Goal: Task Accomplishment & Management: Use online tool/utility

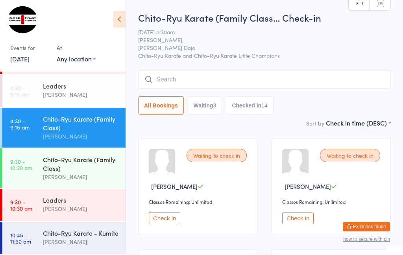
scroll to position [42, 0]
click at [87, 166] on div "Chito-Ryu Karate (Family Class)" at bounding box center [81, 163] width 76 height 17
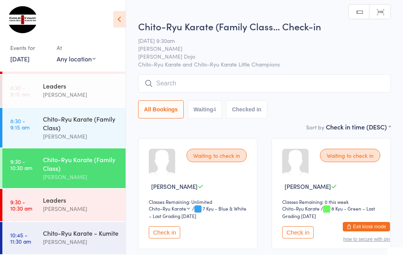
click at [184, 81] on input "search" at bounding box center [264, 83] width 253 height 18
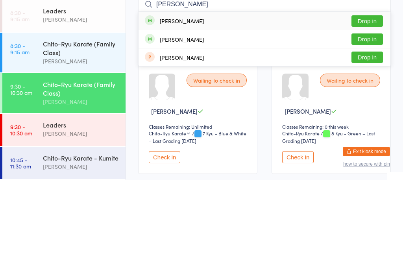
type input "[PERSON_NAME]"
click at [370, 90] on button "Drop in" at bounding box center [366, 95] width 31 height 11
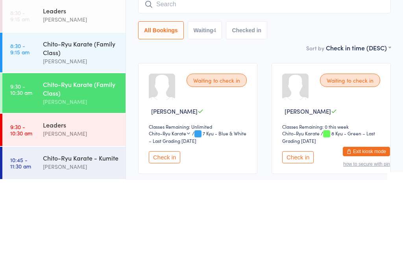
scroll to position [75, 0]
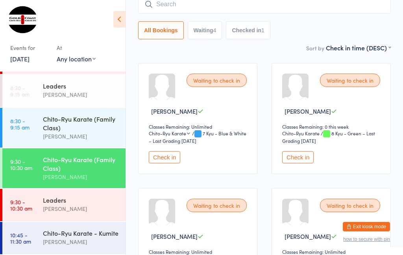
click at [83, 159] on div "Chito-Ryu Karate (Family Class)" at bounding box center [81, 163] width 76 height 17
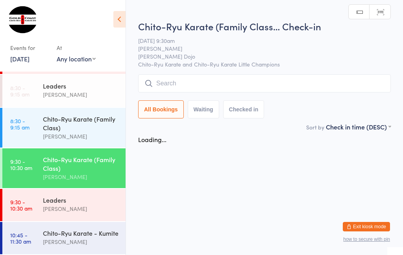
scroll to position [0, 0]
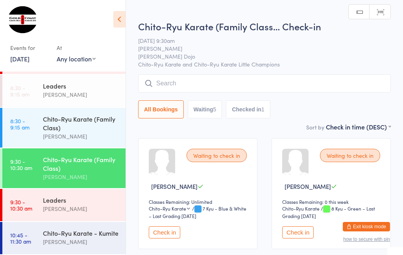
click at [247, 86] on input "search" at bounding box center [264, 83] width 253 height 18
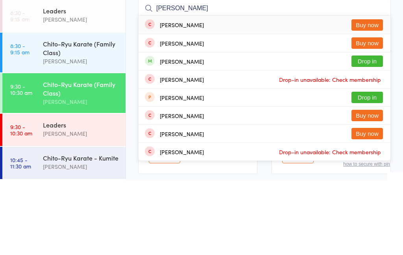
type input "[PERSON_NAME]"
click at [375, 131] on button "Drop in" at bounding box center [366, 136] width 31 height 11
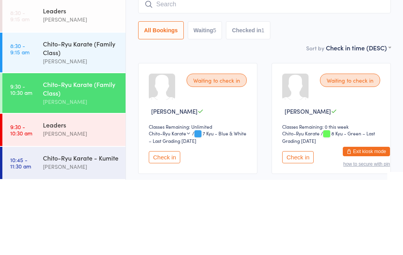
scroll to position [75, 0]
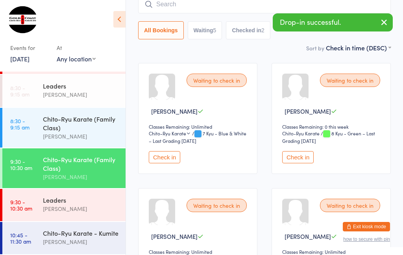
click at [92, 168] on div "Chito-Ryu Karate (Family Class)" at bounding box center [81, 163] width 76 height 17
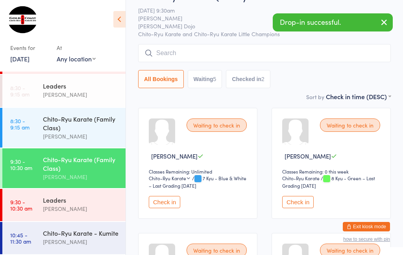
scroll to position [32, 0]
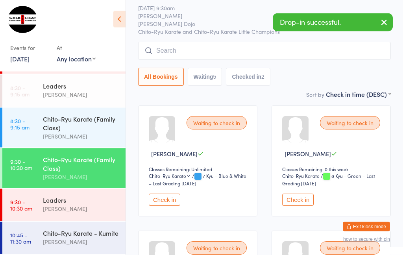
click at [78, 240] on div "[PERSON_NAME]" at bounding box center [81, 241] width 76 height 9
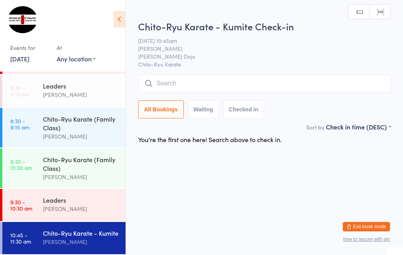
click at [229, 80] on input "search" at bounding box center [264, 83] width 253 height 18
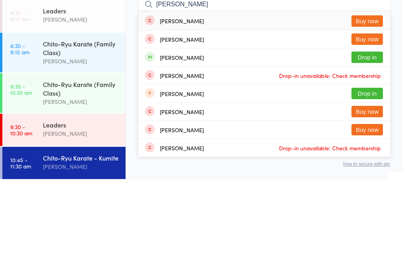
type input "[PERSON_NAME]"
click at [374, 127] on button "Drop in" at bounding box center [366, 132] width 31 height 11
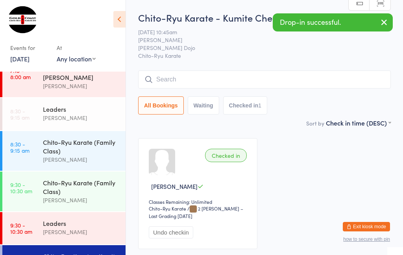
scroll to position [11, 0]
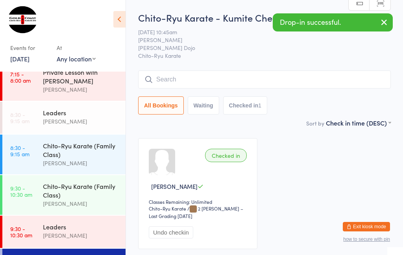
click at [70, 208] on div "[PERSON_NAME]" at bounding box center [81, 203] width 76 height 9
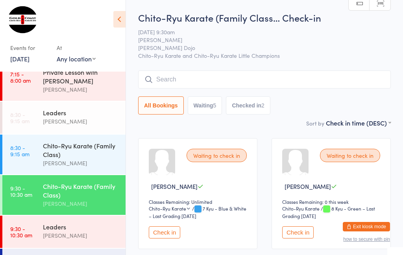
click at [169, 238] on button "Check in" at bounding box center [164, 232] width 31 height 12
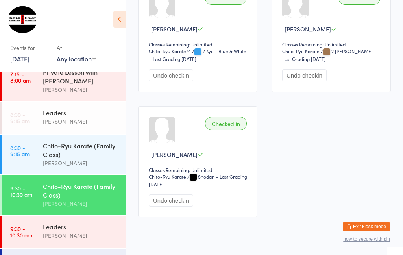
scroll to position [410, 0]
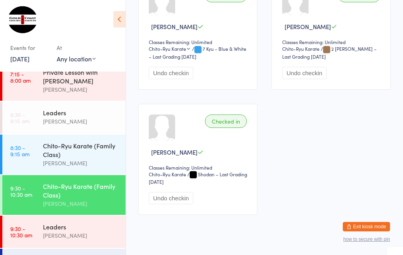
click at [88, 199] on div "Chito-Ryu Karate (Family Class)" at bounding box center [81, 190] width 76 height 17
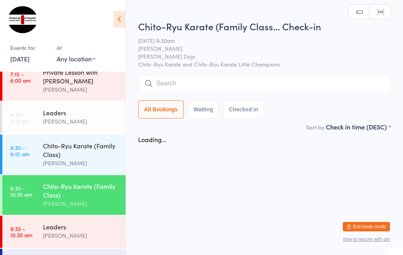
scroll to position [0, 0]
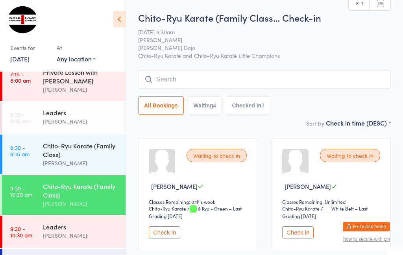
click at [198, 81] on input "search" at bounding box center [264, 79] width 253 height 18
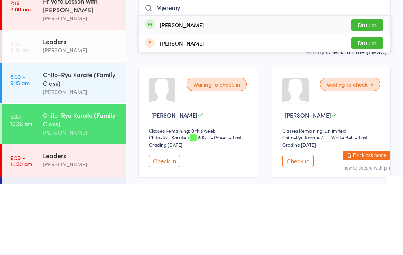
type input "Mjeremy"
click at [375, 90] on button "Drop in" at bounding box center [366, 95] width 31 height 11
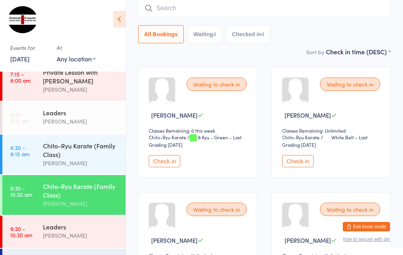
click at [184, 10] on input "search" at bounding box center [264, 8] width 253 height 18
type input "Maisie"
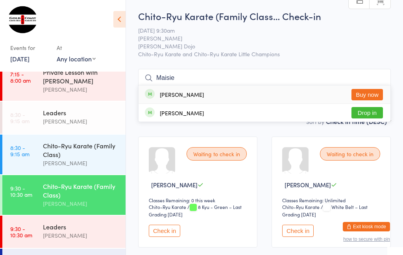
scroll to position [0, 0]
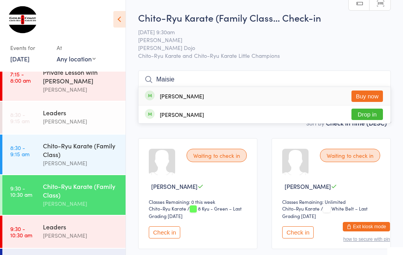
click at [193, 76] on input "Maisie" at bounding box center [264, 79] width 253 height 18
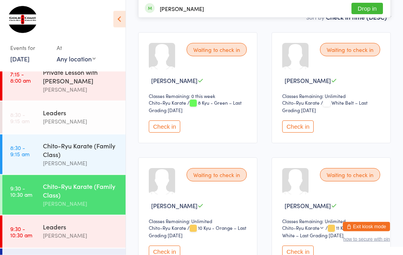
scroll to position [106, 0]
click at [99, 157] on div "Chito-Ryu Karate (Family Class)" at bounding box center [81, 149] width 76 height 17
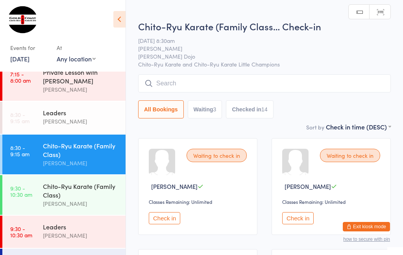
click at [61, 197] on div "Chito-Ryu Karate (Family Class)" at bounding box center [81, 190] width 76 height 17
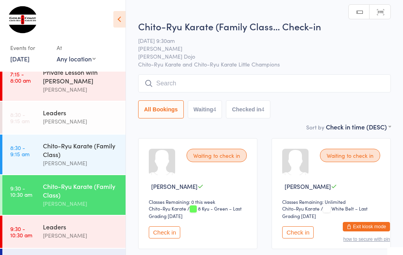
click at [85, 168] on div "[PERSON_NAME]" at bounding box center [81, 163] width 76 height 9
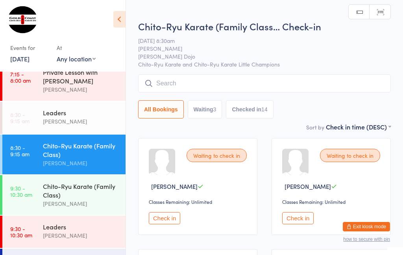
click at [205, 79] on input "search" at bounding box center [264, 83] width 253 height 18
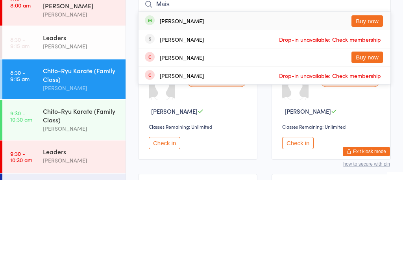
type input "Mai’s"
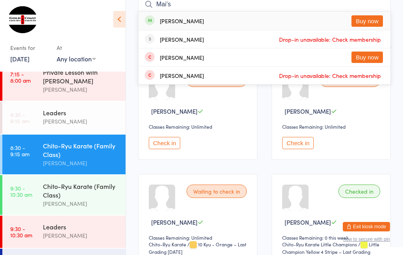
click at [73, 199] on div "Chito-Ryu Karate (Family Class)" at bounding box center [81, 190] width 76 height 17
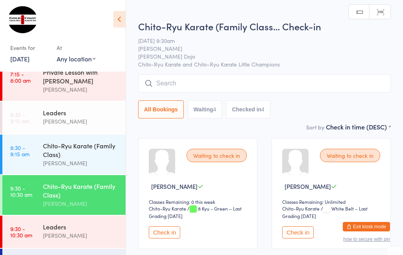
click at [254, 86] on input "search" at bounding box center [264, 83] width 253 height 18
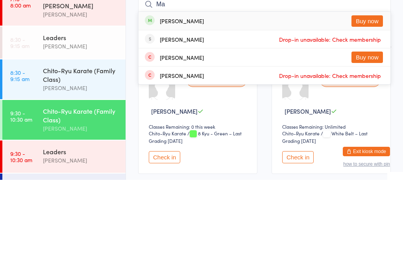
type input "M"
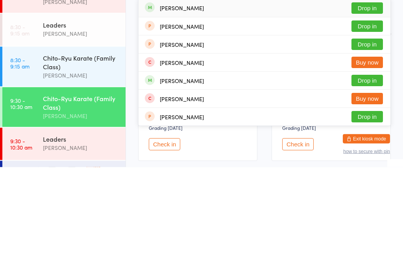
type input "Henr"
click at [369, 163] on button "Drop in" at bounding box center [366, 168] width 31 height 11
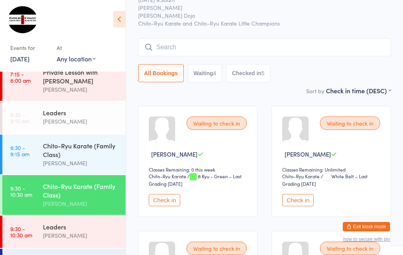
scroll to position [31, 0]
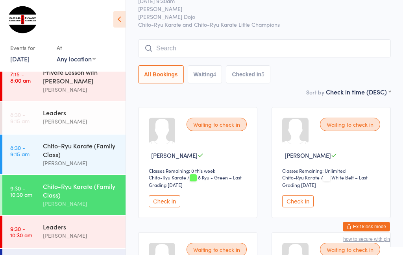
click at [273, 38] on div "Chito-Ryu Karate (Family Class… Check-in [DATE] 9:30am [PERSON_NAME] Dojo Chito…" at bounding box center [264, 33] width 253 height 107
click at [218, 44] on input "search" at bounding box center [264, 48] width 253 height 18
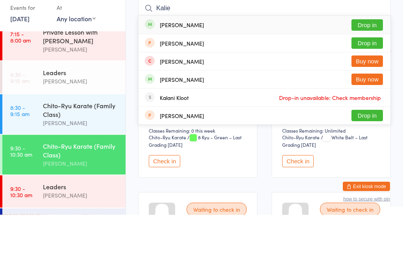
type input "Kalie"
click at [374, 60] on button "Drop in" at bounding box center [366, 65] width 31 height 11
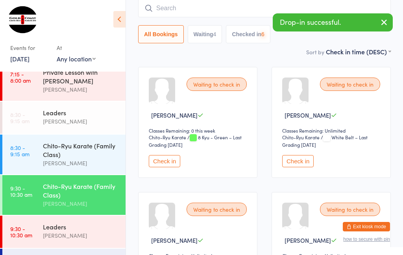
click at [214, 4] on input "search" at bounding box center [264, 8] width 253 height 18
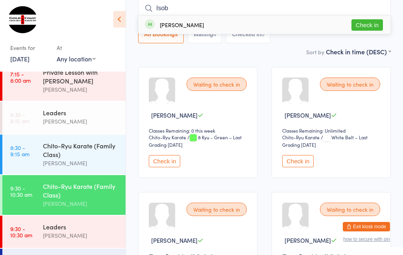
type input "Isob"
click at [372, 19] on button "Check in" at bounding box center [366, 24] width 31 height 11
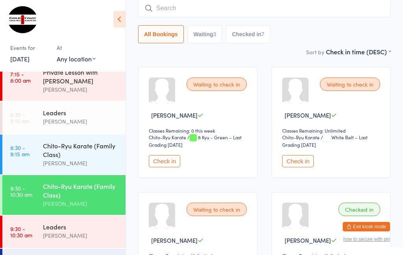
click at [160, 9] on input "search" at bounding box center [264, 8] width 253 height 18
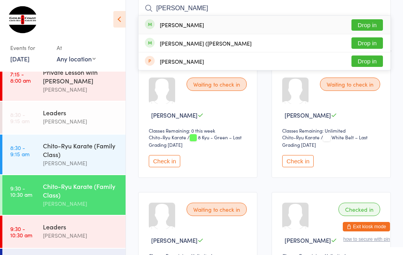
type input "[PERSON_NAME]"
click at [369, 41] on button "Drop in" at bounding box center [366, 42] width 31 height 11
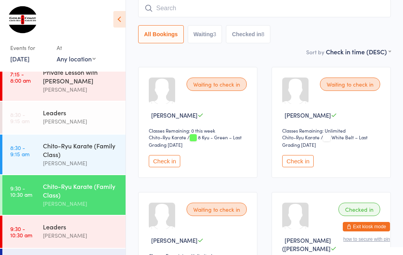
click at [366, 9] on input "search" at bounding box center [264, 8] width 253 height 18
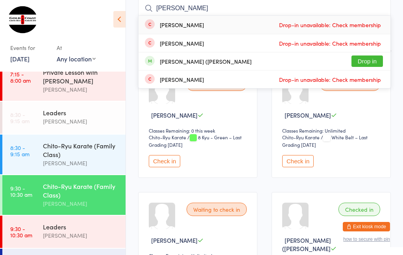
type input "[PERSON_NAME]"
click at [368, 64] on button "Drop in" at bounding box center [366, 60] width 31 height 11
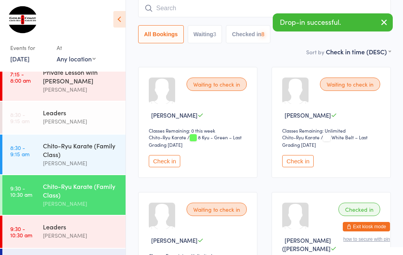
click at [384, 16] on button "button" at bounding box center [383, 23] width 17 height 18
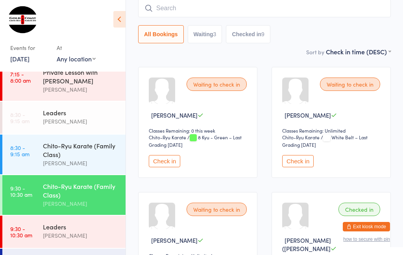
click at [299, 164] on button "Check in" at bounding box center [297, 161] width 31 height 12
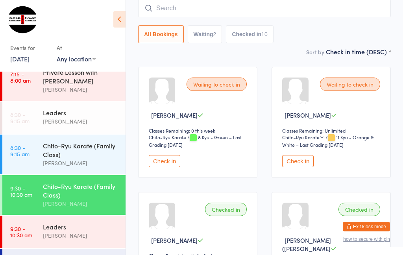
click at [361, 7] on input "search" at bounding box center [264, 8] width 253 height 18
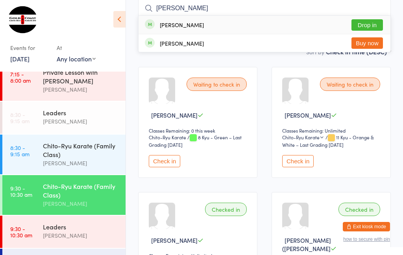
type input "[PERSON_NAME]"
click at [374, 24] on button "Drop in" at bounding box center [366, 24] width 31 height 11
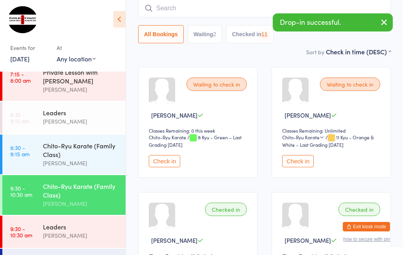
click at [370, 6] on input "search" at bounding box center [264, 8] width 253 height 18
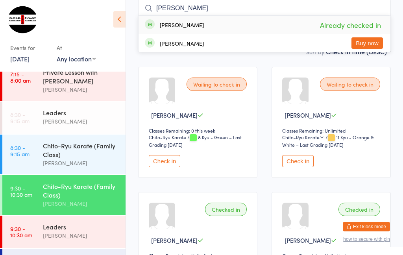
type input "[PERSON_NAME]"
click at [363, 26] on span "Already checked in" at bounding box center [350, 25] width 65 height 14
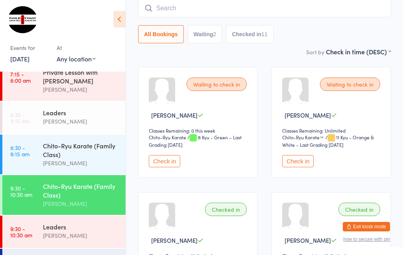
click at [365, 54] on select "First name (ASC) First name (DESC) Last name (ASC) Last name (DESC) Check in ti…" at bounding box center [358, 50] width 65 height 7
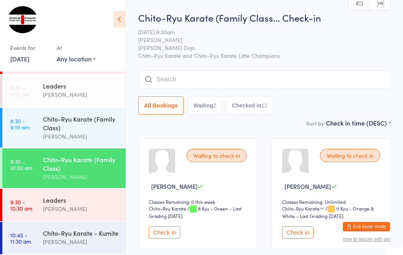
scroll to position [42, 0]
click at [182, 79] on input "search" at bounding box center [264, 79] width 253 height 18
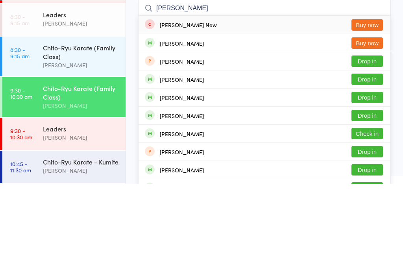
scroll to position [11, 0]
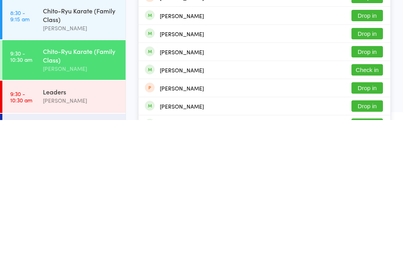
type input "[PERSON_NAME]"
click at [361, 181] on button "Drop in" at bounding box center [366, 186] width 31 height 11
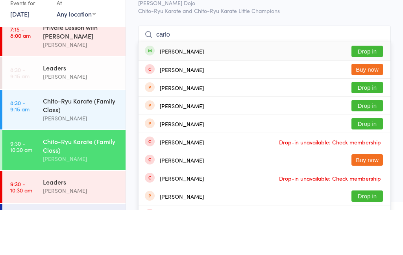
type input "carlo"
click at [361, 90] on button "Drop in" at bounding box center [366, 95] width 31 height 11
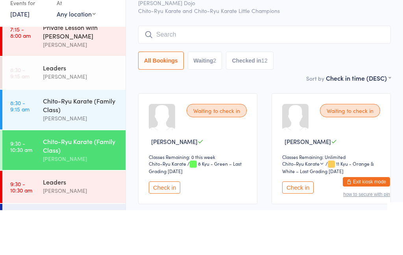
scroll to position [45, 0]
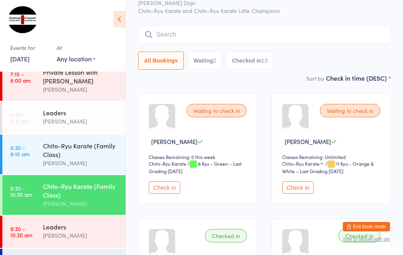
click at [297, 43] on input "search" at bounding box center [264, 35] width 253 height 18
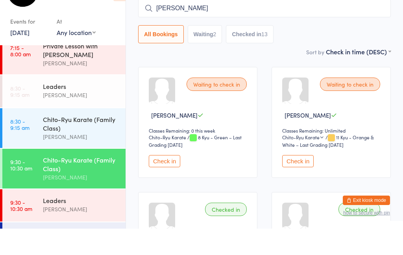
scroll to position [71, 0]
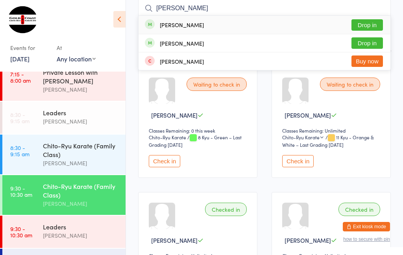
type input "[PERSON_NAME]"
click at [372, 25] on button "Drop in" at bounding box center [366, 24] width 31 height 11
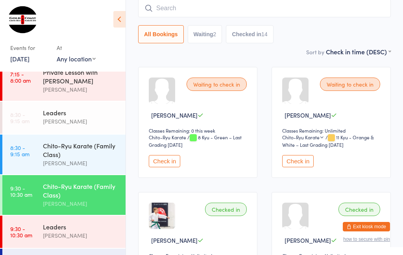
click at [157, 165] on button "Check in" at bounding box center [164, 161] width 31 height 12
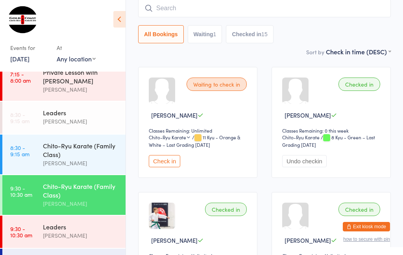
click at [165, 159] on button "Check in" at bounding box center [164, 161] width 31 height 12
